Goal: Task Accomplishment & Management: Manage account settings

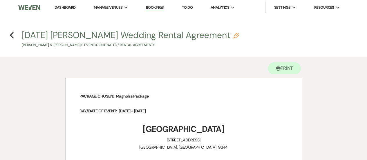
click at [157, 6] on link "Bookings" at bounding box center [155, 8] width 18 height 6
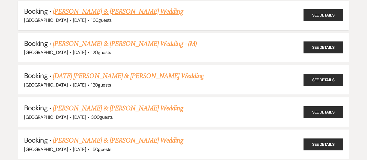
scroll to position [87, 0]
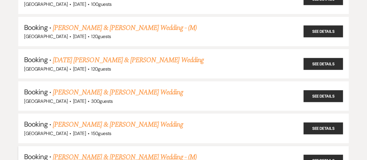
click at [107, 156] on link "[PERSON_NAME] & [PERSON_NAME] Wedding - (M)" at bounding box center [125, 157] width 144 height 10
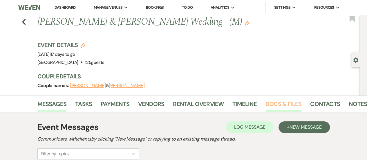
click at [279, 105] on link "Docs & Files" at bounding box center [284, 105] width 36 height 13
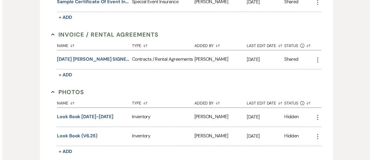
scroll to position [203, 0]
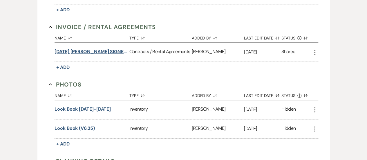
click at [104, 54] on button "[DATE] [PERSON_NAME] SIGNED RENTAL AGMT.pdf" at bounding box center [91, 51] width 73 height 7
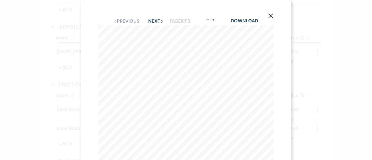
click at [149, 23] on button "Next Next" at bounding box center [155, 21] width 15 height 5
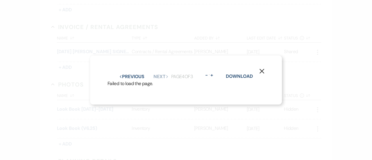
click at [261, 69] on icon "X" at bounding box center [261, 71] width 5 height 5
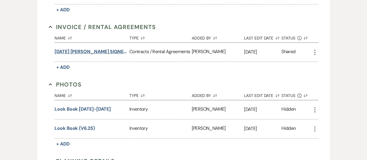
click at [106, 51] on button "[DATE] [PERSON_NAME] SIGNED RENTAL AGMT.pdf" at bounding box center [91, 51] width 73 height 7
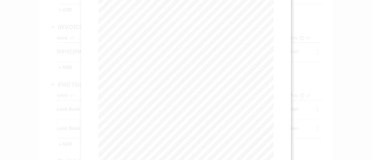
scroll to position [0, 0]
click at [156, 23] on button "Next Next" at bounding box center [155, 21] width 15 height 5
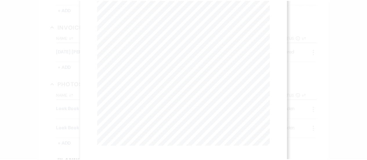
scroll to position [113, 0]
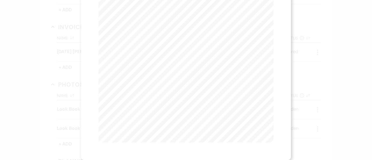
click at [306, 80] on div "X Previous Previous Next Next Page 2 of 3 - Zoom + Download SAME AS RENTERS Cer…" at bounding box center [186, 80] width 372 height 160
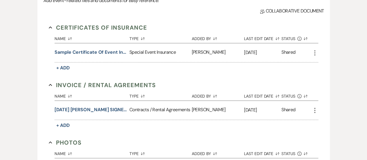
scroll to position [87, 0]
